Goal: Task Accomplishment & Management: Complete application form

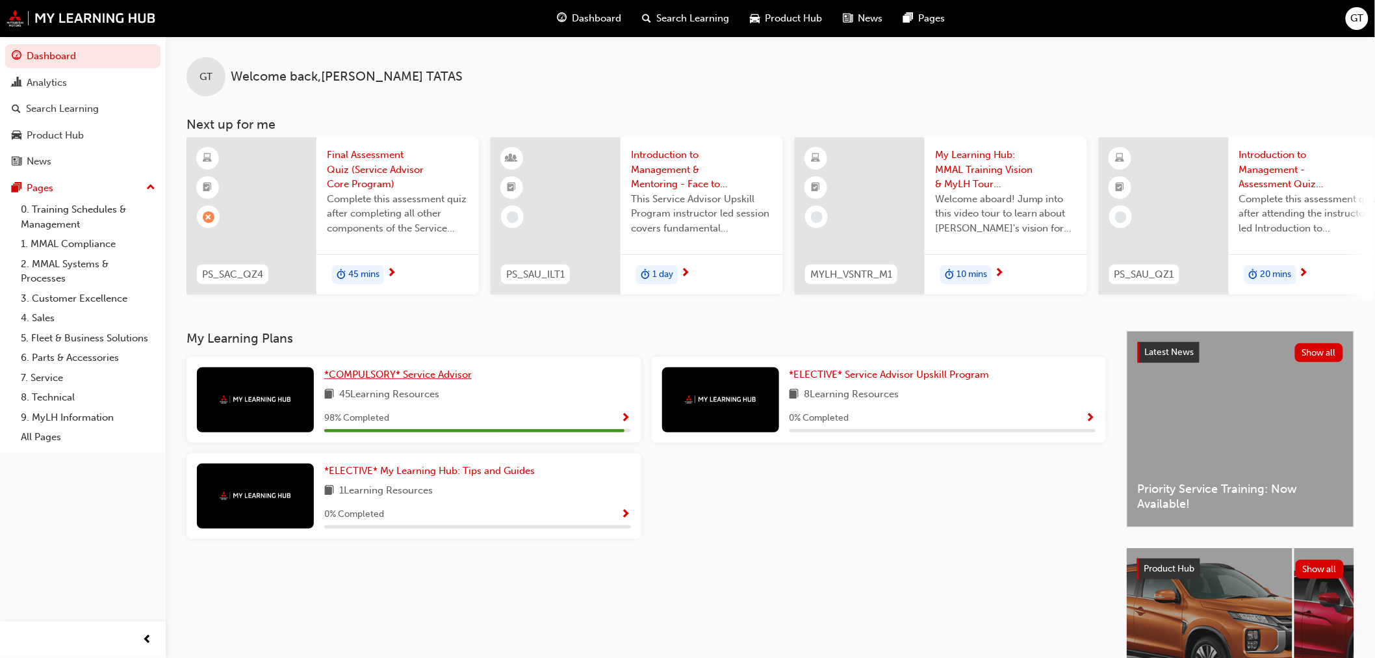
click at [358, 380] on span "*COMPULSORY* Service Advisor" at bounding box center [398, 375] width 148 height 12
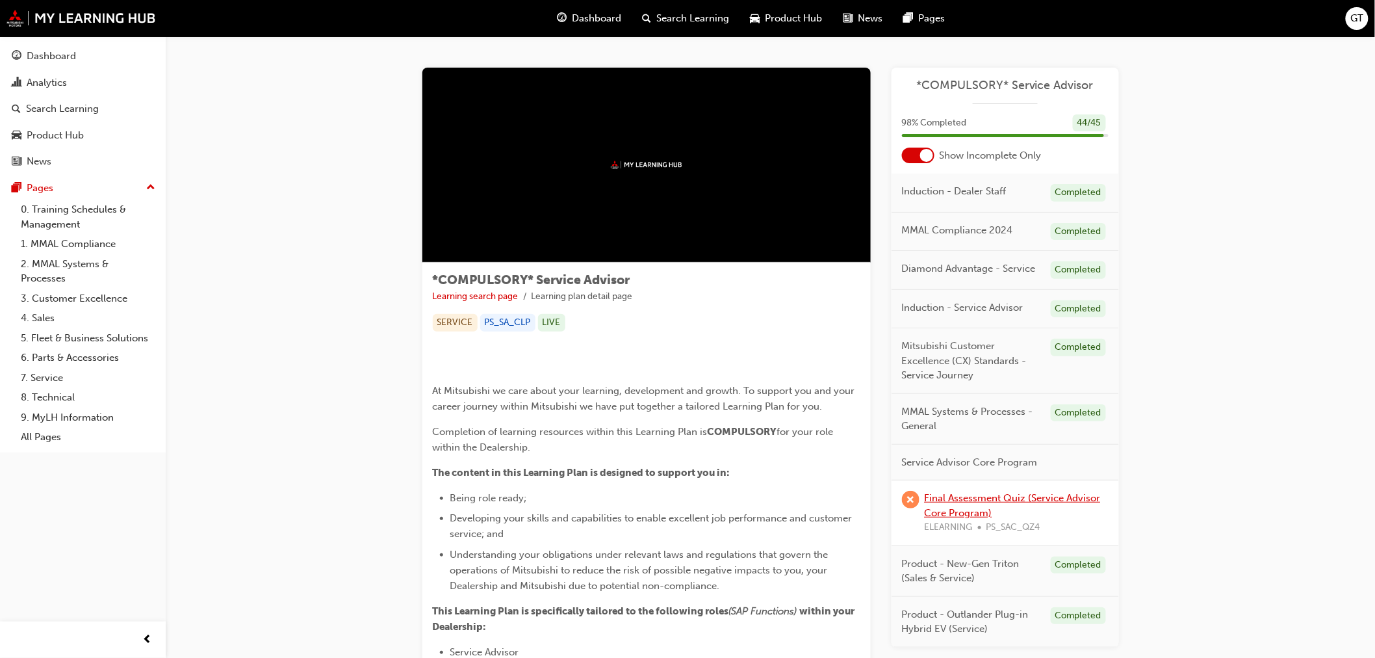
click at [959, 502] on link "Final Assessment Quiz (Service Advisor Core Program)" at bounding box center [1013, 505] width 176 height 27
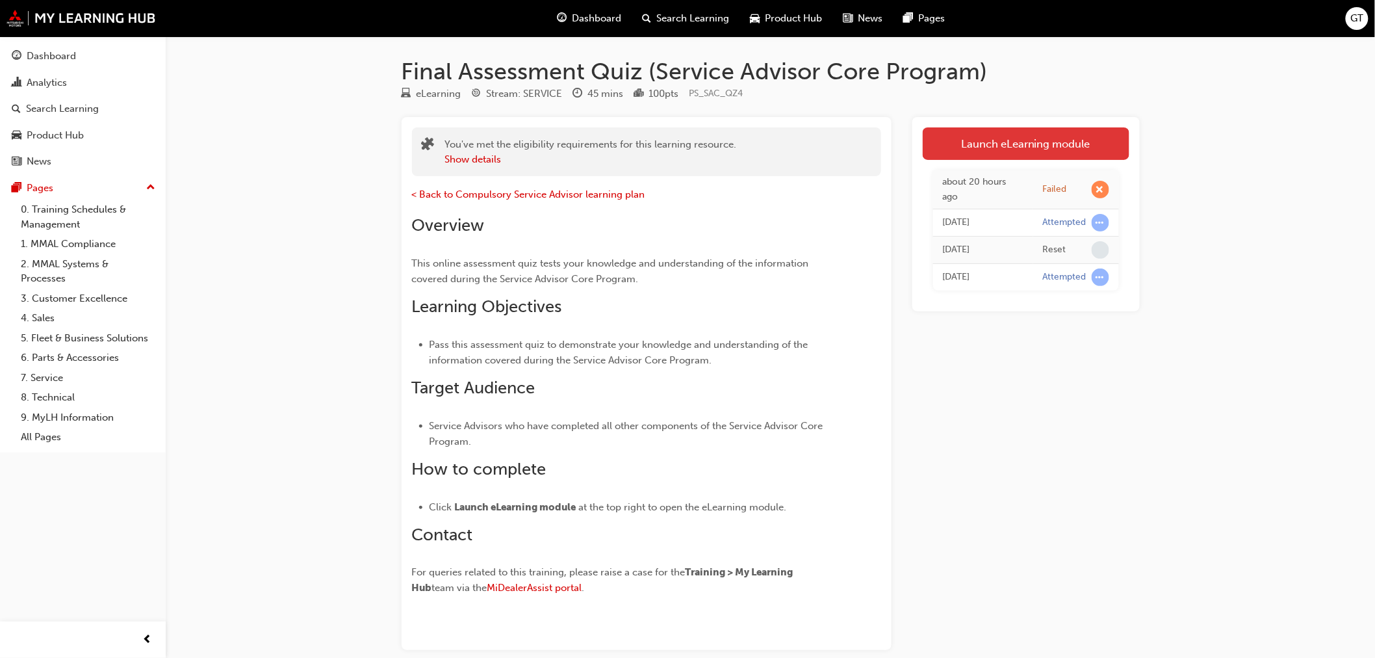
click at [1051, 140] on link "Launch eLearning module" at bounding box center [1026, 143] width 207 height 33
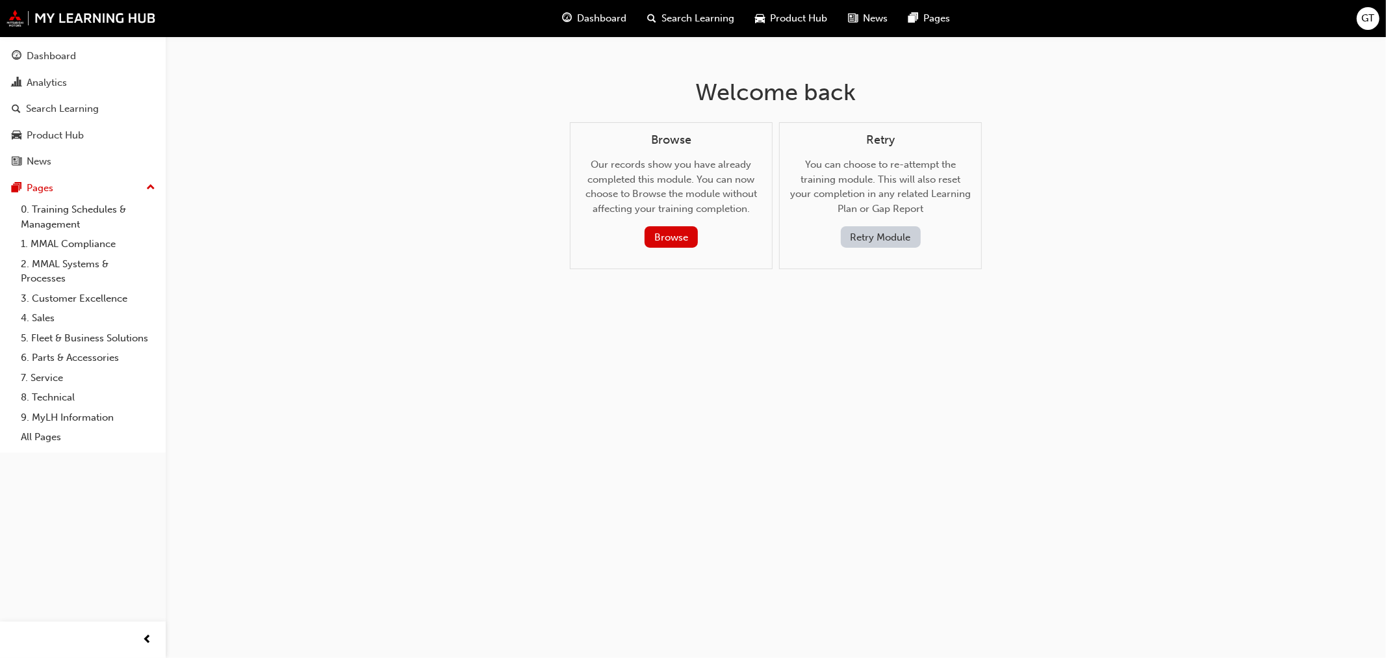
click at [868, 235] on button "Retry Module" at bounding box center [881, 236] width 80 height 21
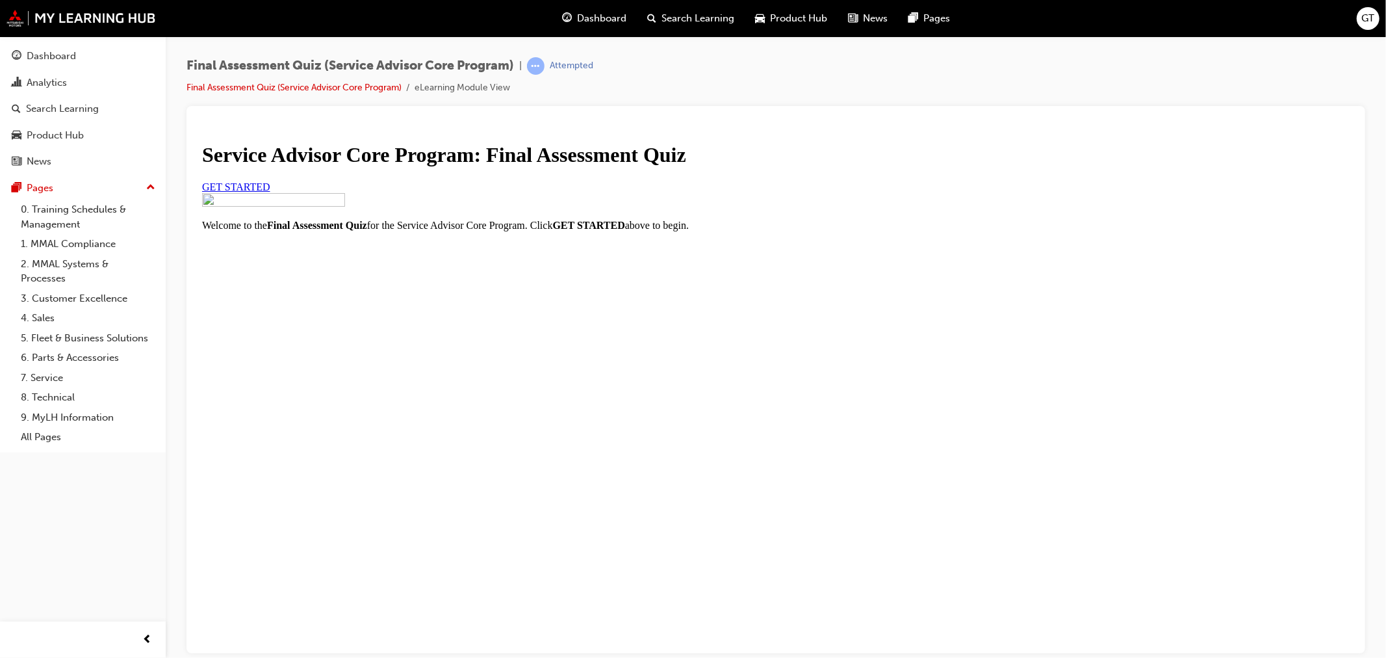
click at [270, 192] on span "GET STARTED" at bounding box center [236, 186] width 68 height 11
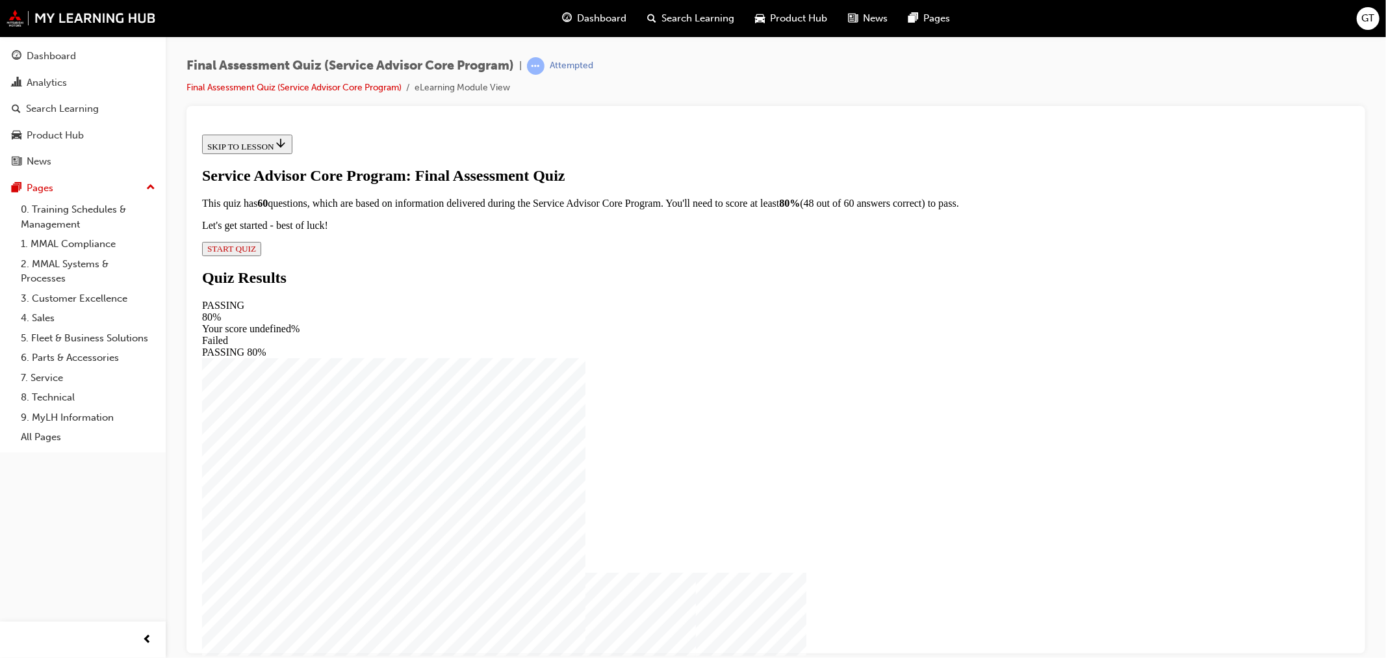
click at [255, 253] on span "START QUIZ" at bounding box center [231, 248] width 49 height 10
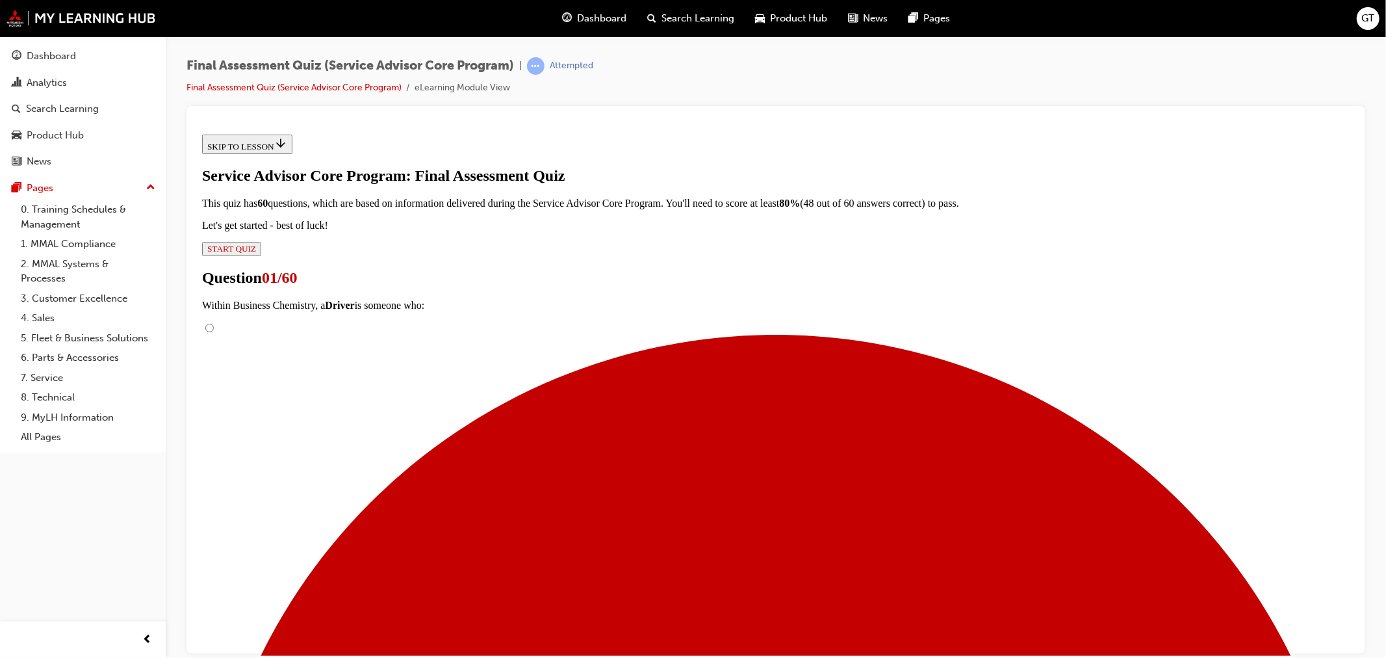
scroll to position [89, 0]
click at [213, 323] on input "Likes to lead the conversation and challenge others" at bounding box center [209, 327] width 8 height 8
radio input "true"
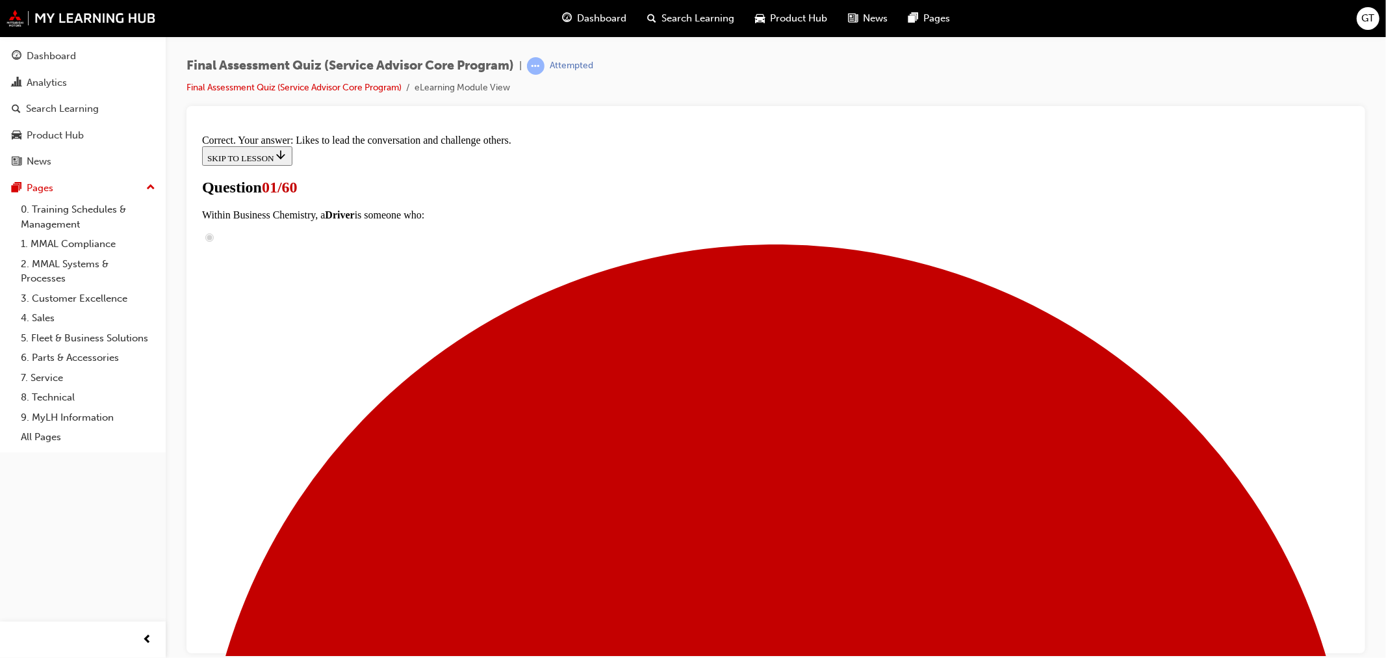
scroll to position [164, 0]
drag, startPoint x: 662, startPoint y: 502, endPoint x: 900, endPoint y: 292, distance: 317.2
drag, startPoint x: 642, startPoint y: 377, endPoint x: 872, endPoint y: 446, distance: 240.2
drag, startPoint x: 638, startPoint y: 374, endPoint x: 865, endPoint y: 371, distance: 226.9
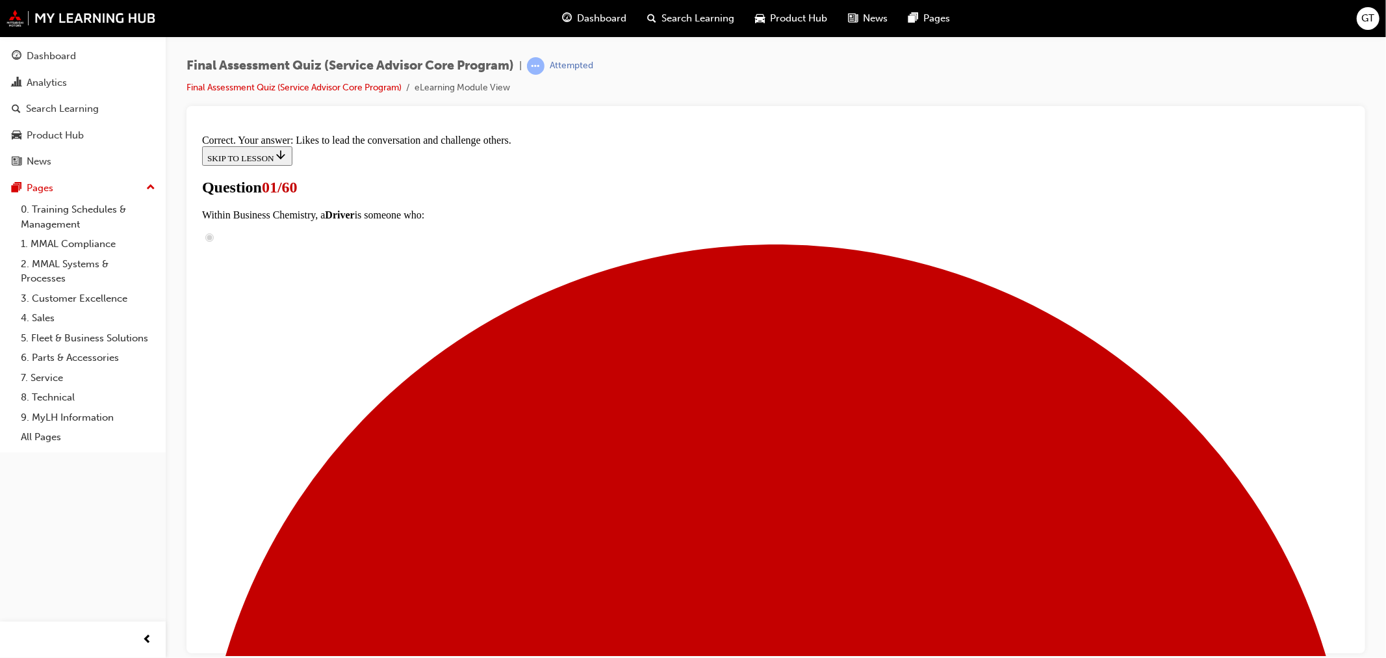
drag, startPoint x: 748, startPoint y: 514, endPoint x: 859, endPoint y: 509, distance: 111.3
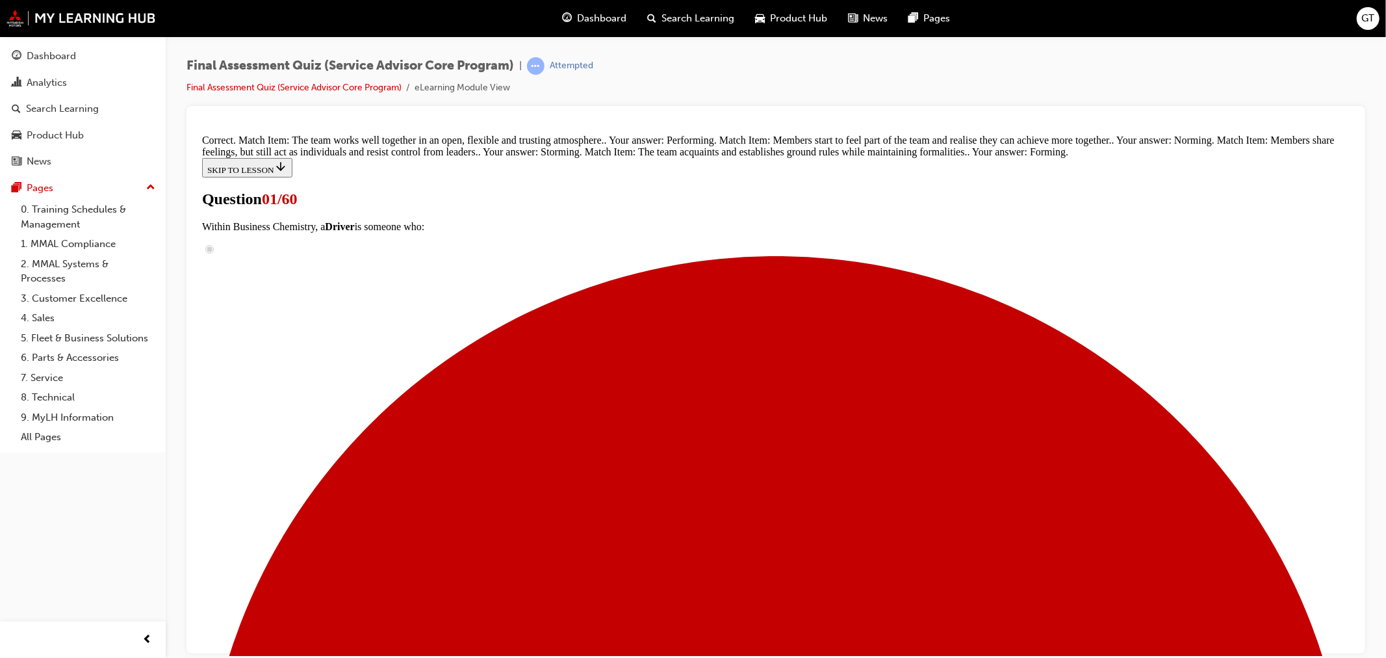
scroll to position [269, 0]
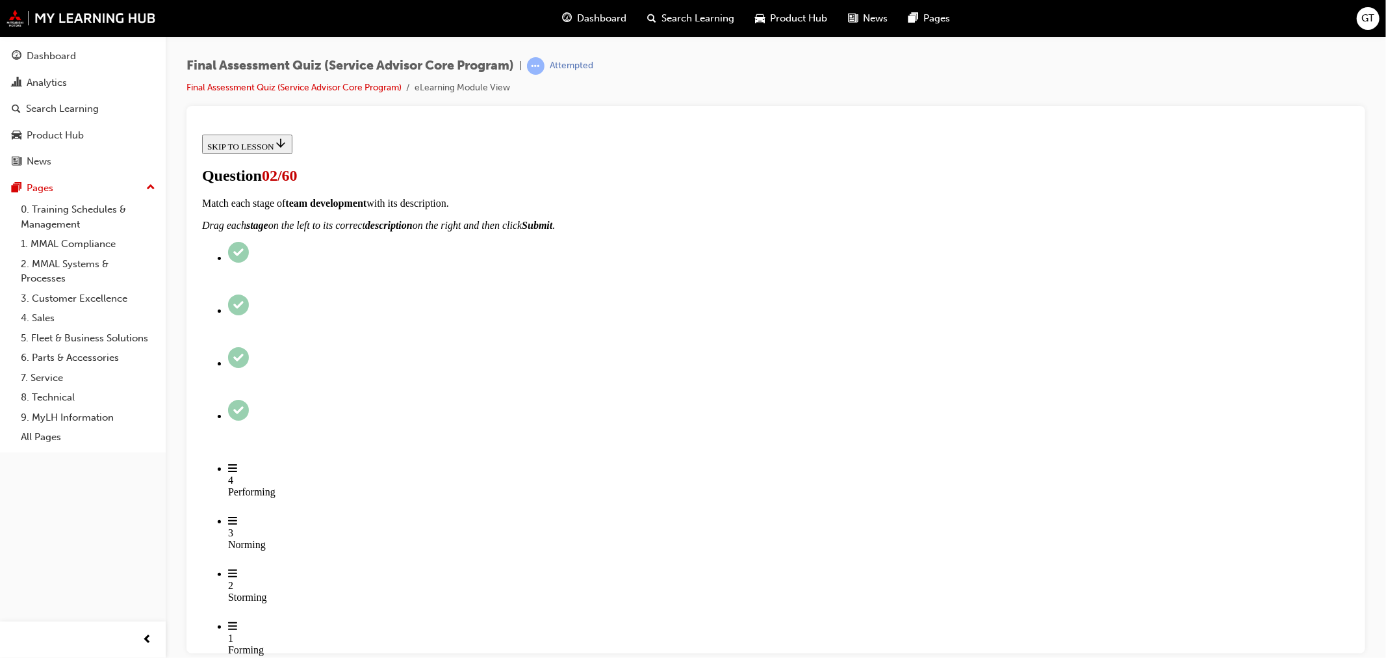
scroll to position [144, 0]
checkbox input "true"
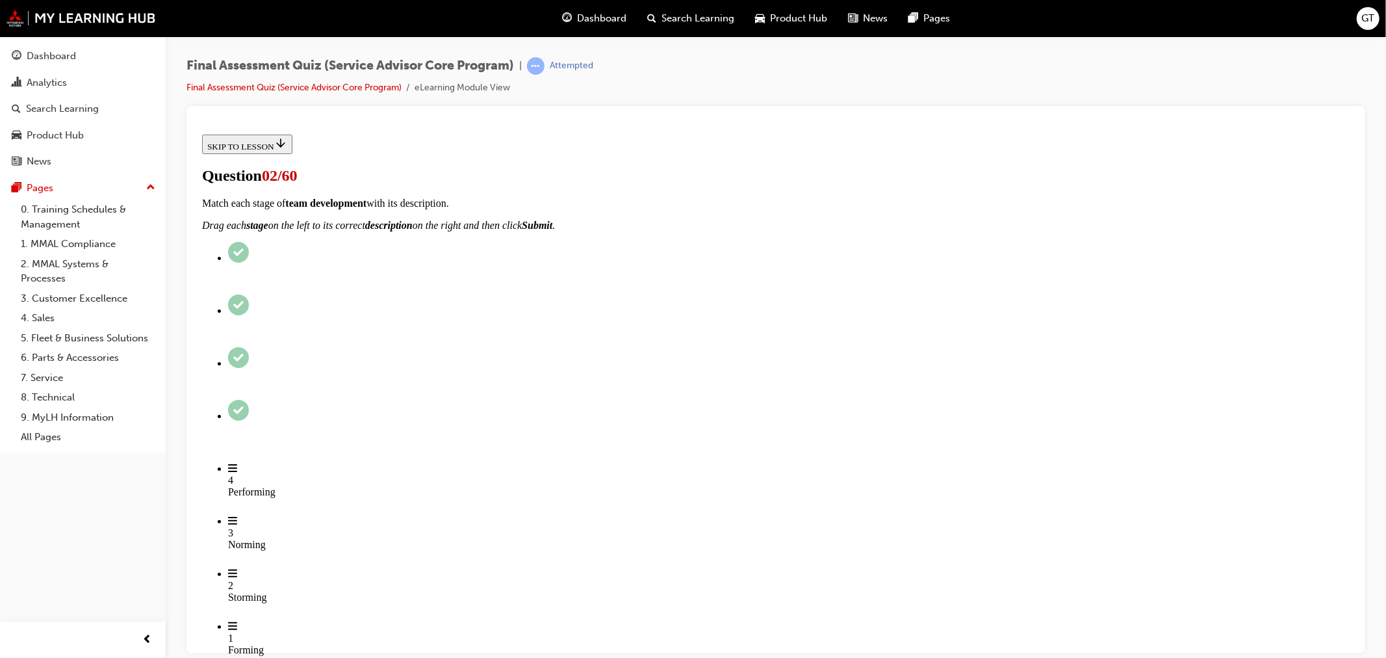
checkbox input "true"
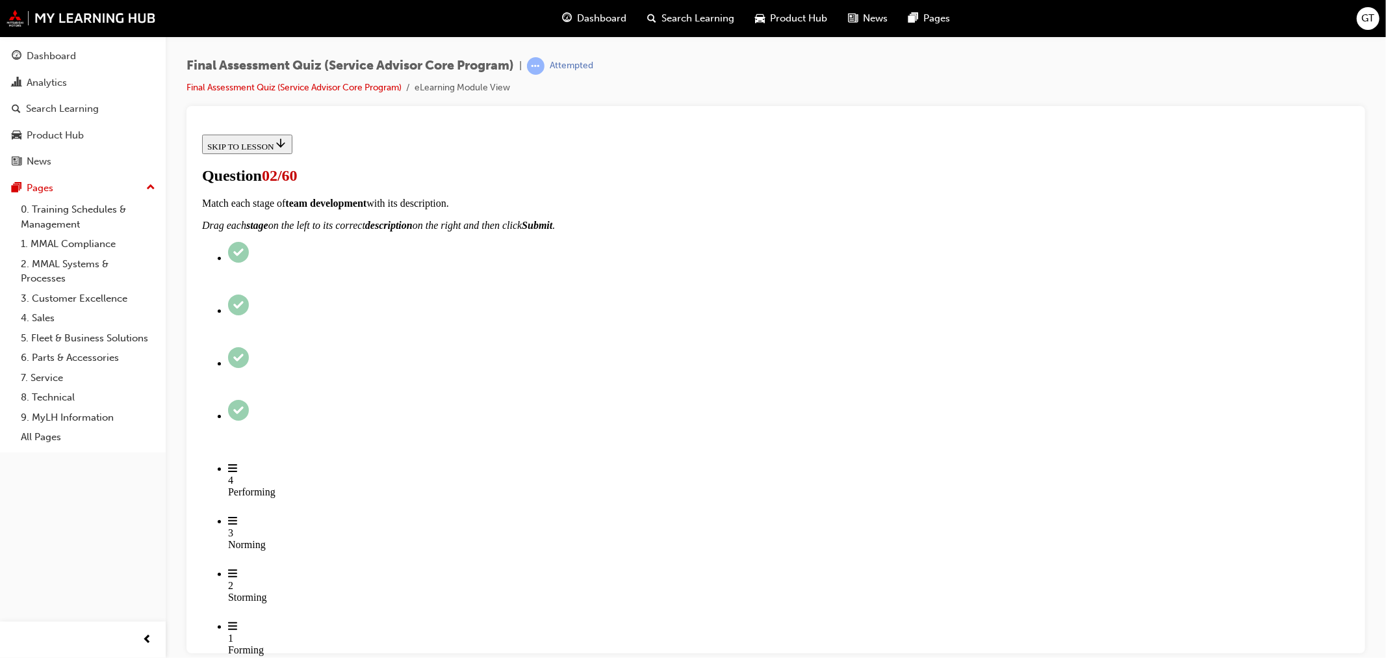
checkbox input "true"
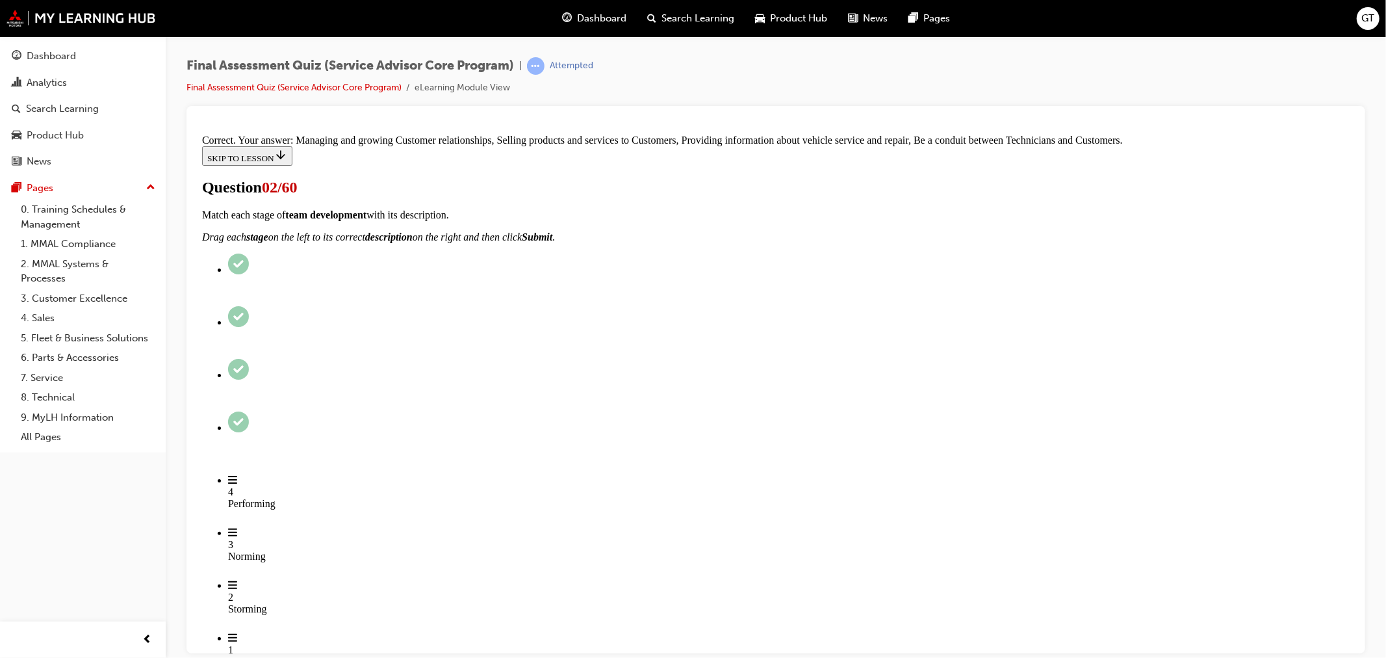
scroll to position [278, 0]
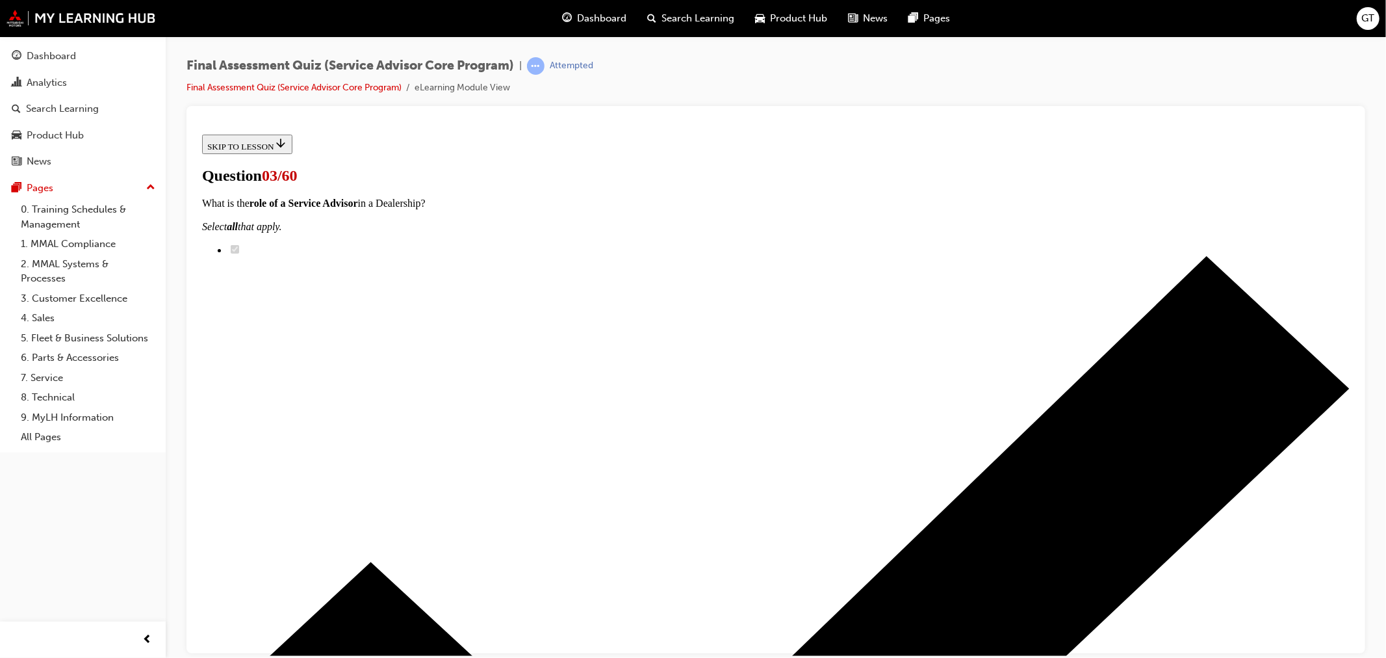
scroll to position [144, 0]
drag, startPoint x: 653, startPoint y: 329, endPoint x: 888, endPoint y: 416, distance: 250.9
drag, startPoint x: 652, startPoint y: 508, endPoint x: 859, endPoint y: 348, distance: 261.7
drag, startPoint x: 644, startPoint y: 512, endPoint x: 872, endPoint y: 505, distance: 228.3
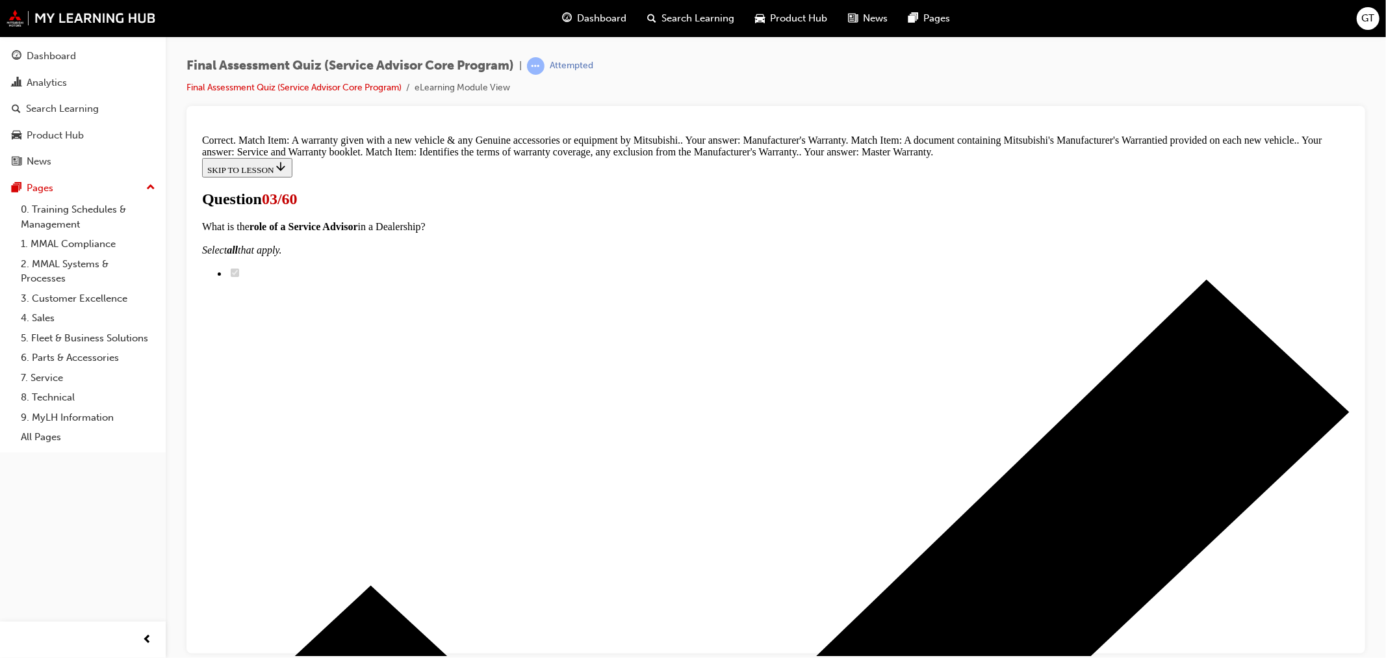
scroll to position [243, 0]
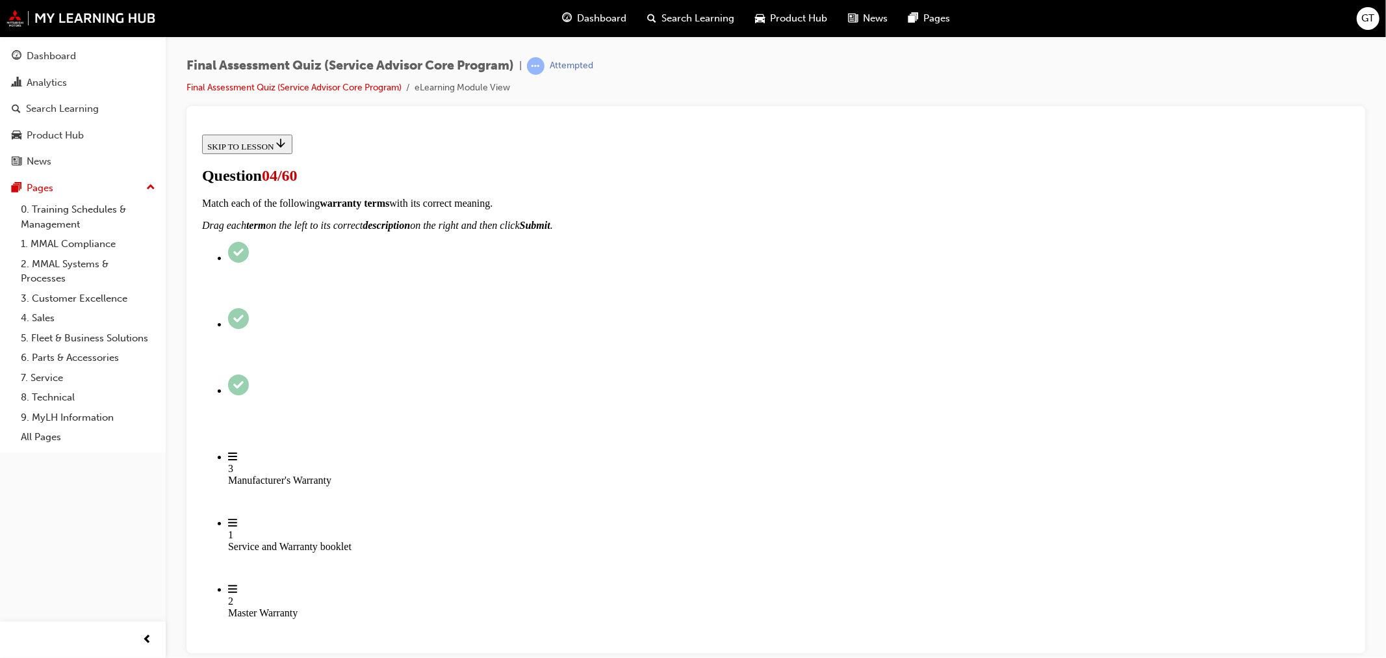
scroll to position [72, 0]
radio input "true"
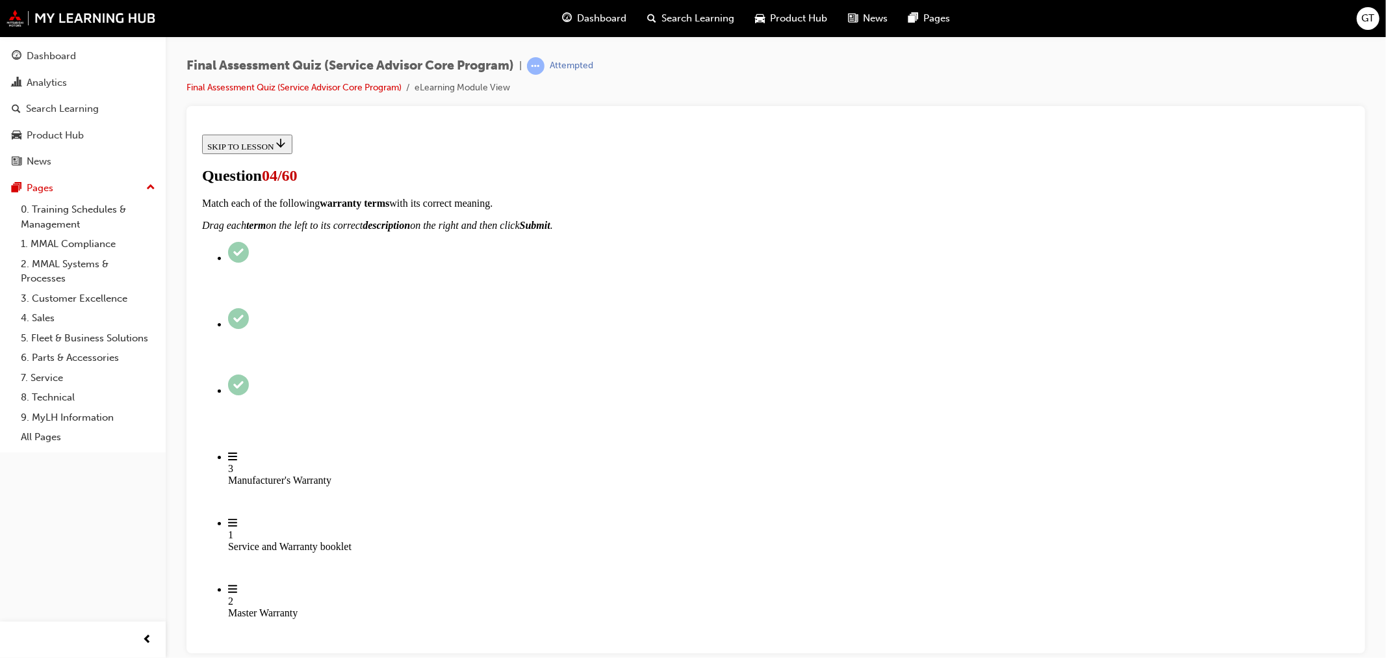
radio input "true"
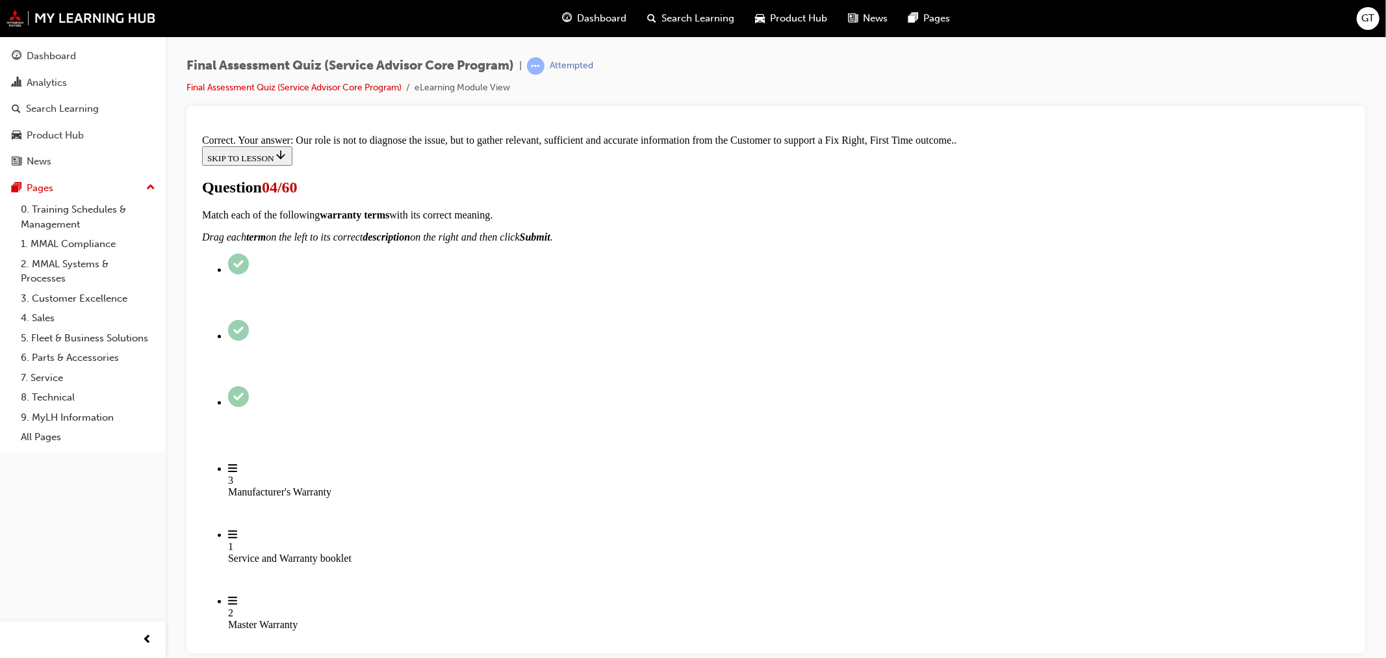
scroll to position [222, 0]
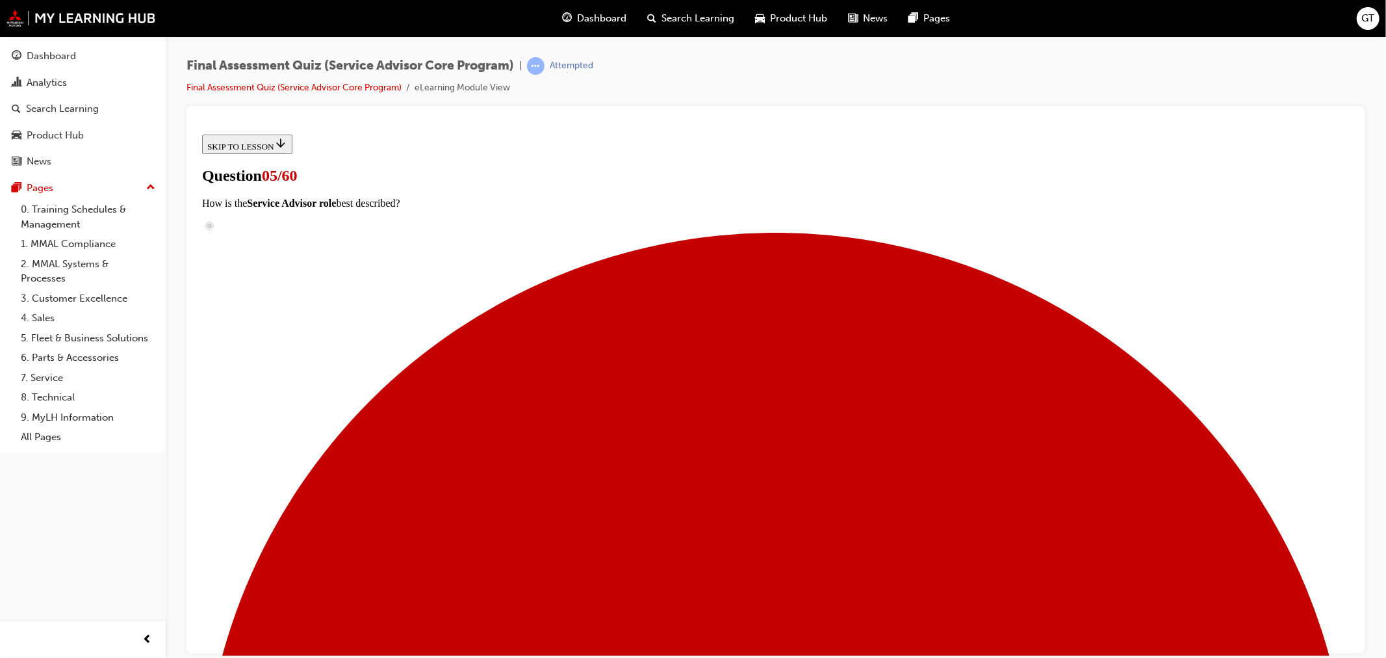
scroll to position [202, 0]
drag, startPoint x: 698, startPoint y: 246, endPoint x: 892, endPoint y: 244, distance: 193.7
drag, startPoint x: 640, startPoint y: 450, endPoint x: 877, endPoint y: 311, distance: 274.8
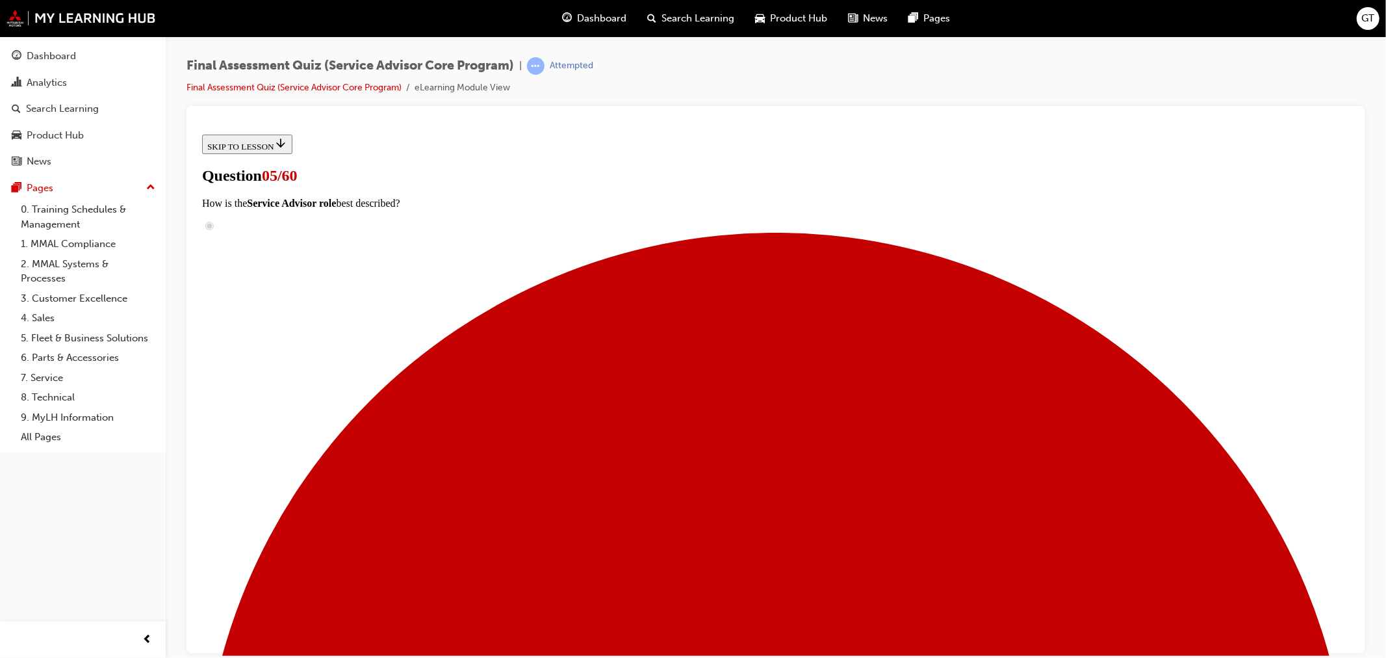
drag, startPoint x: 657, startPoint y: 458, endPoint x: 898, endPoint y: 385, distance: 252.1
drag, startPoint x: 640, startPoint y: 527, endPoint x: 887, endPoint y: 456, distance: 256.3
drag, startPoint x: 696, startPoint y: 450, endPoint x: 699, endPoint y: 385, distance: 65.1
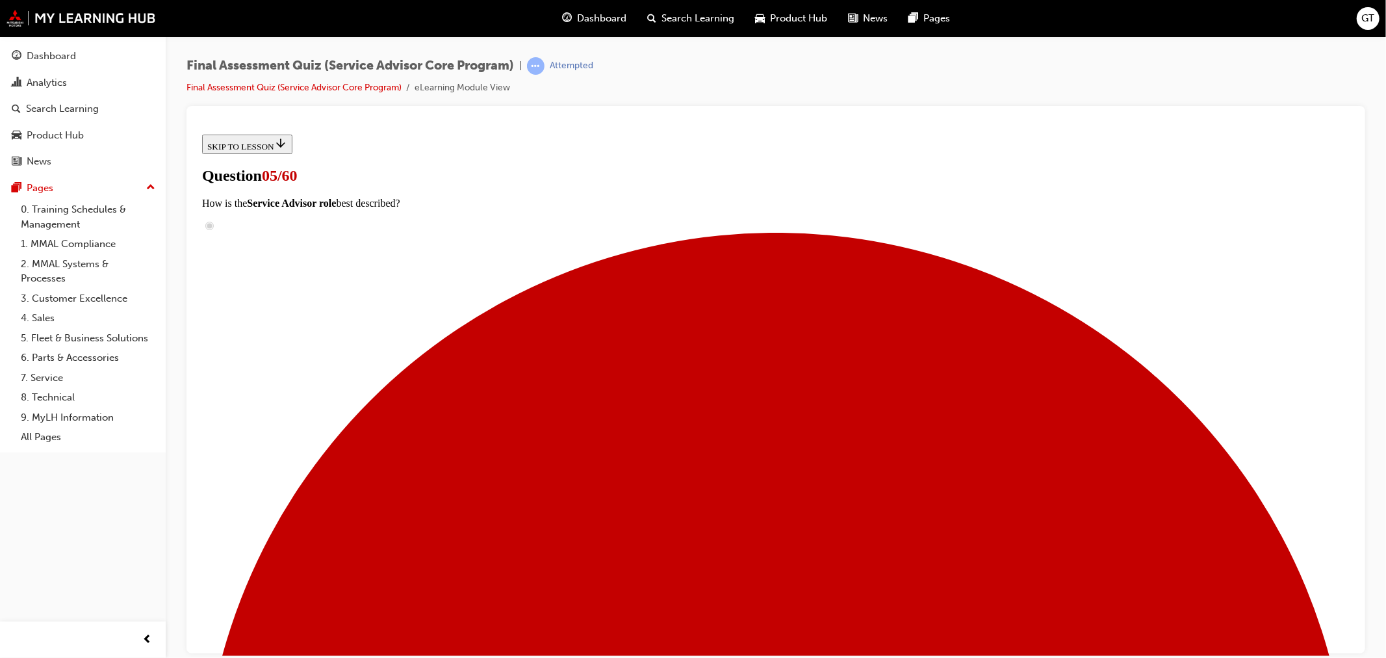
drag, startPoint x: 656, startPoint y: 449, endPoint x: 851, endPoint y: 449, distance: 195.0
drag, startPoint x: 699, startPoint y: 514, endPoint x: 900, endPoint y: 519, distance: 200.9
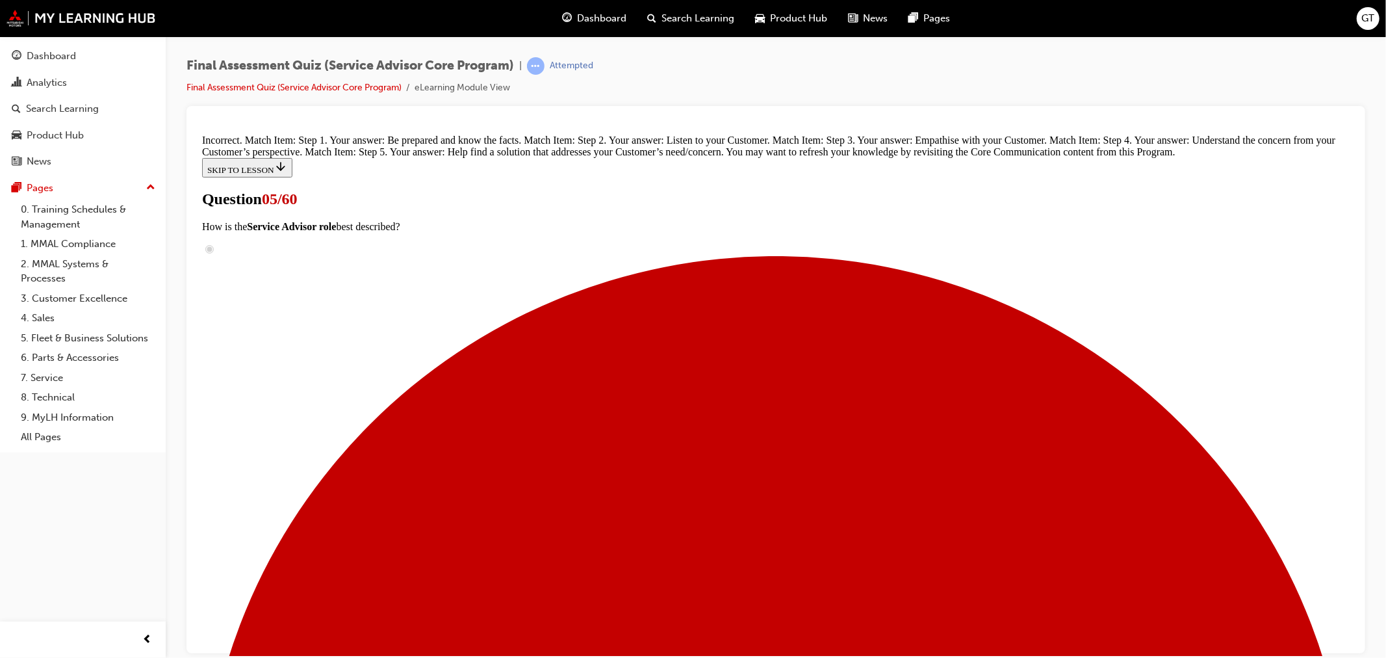
scroll to position [395, 0]
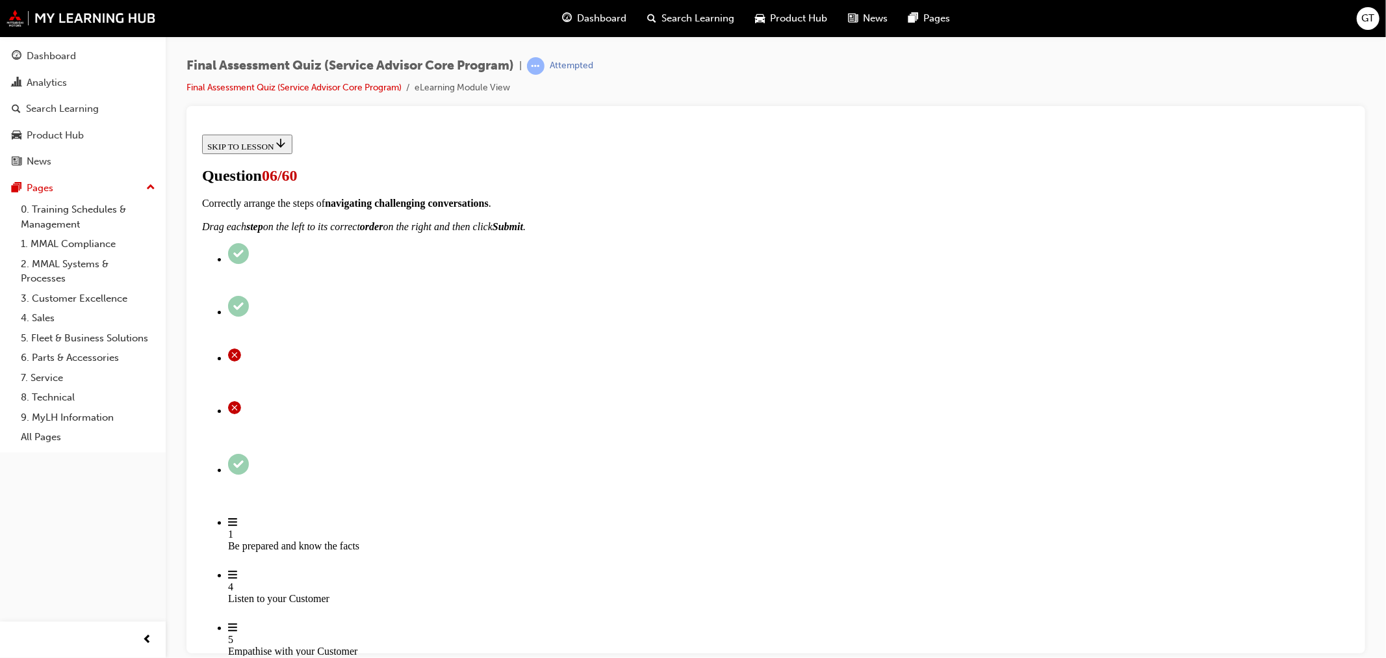
scroll to position [127, 0]
radio input "true"
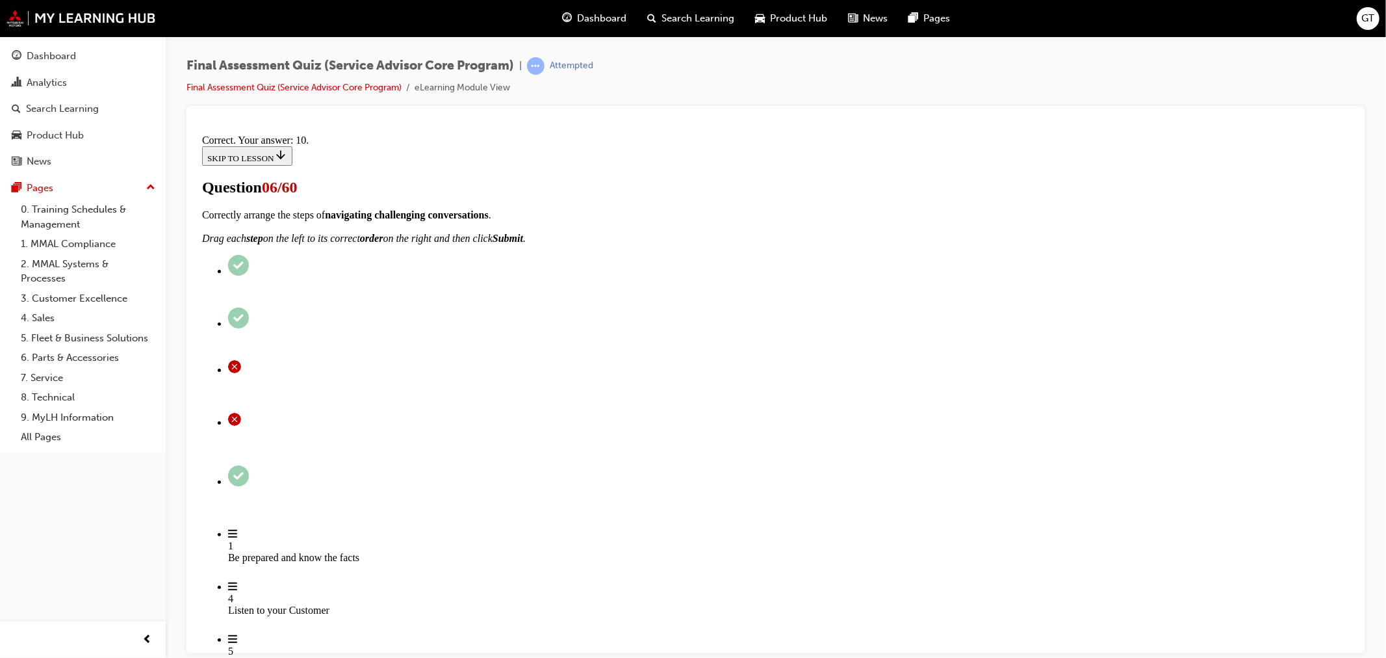
scroll to position [96, 0]
